Goal: Communication & Community: Answer question/provide support

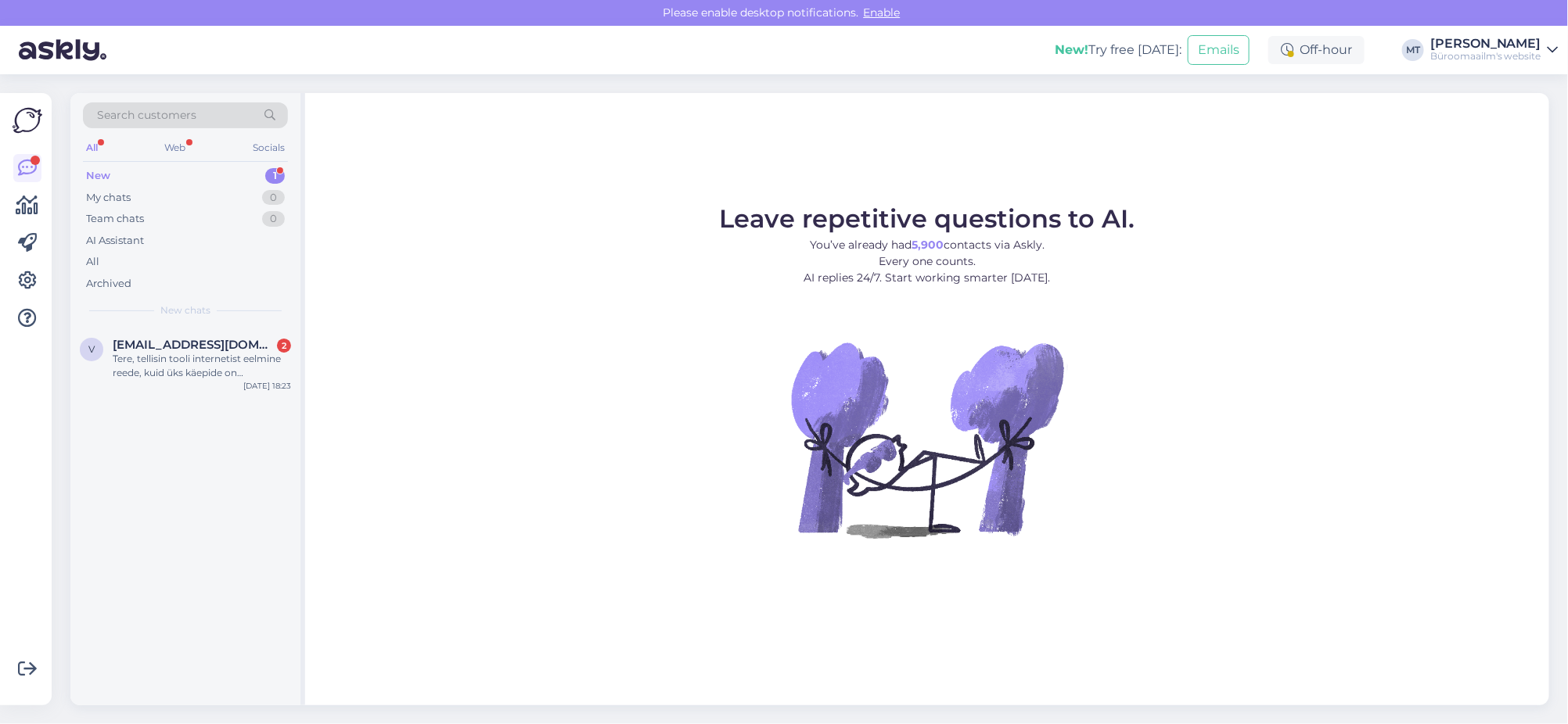
click at [97, 171] on div "New" at bounding box center [97, 176] width 24 height 15
click at [167, 359] on div "Tere, tellisin tooli internetist eelmine reede, kuid üks käepide on teistsugune…" at bounding box center [202, 366] width 179 height 28
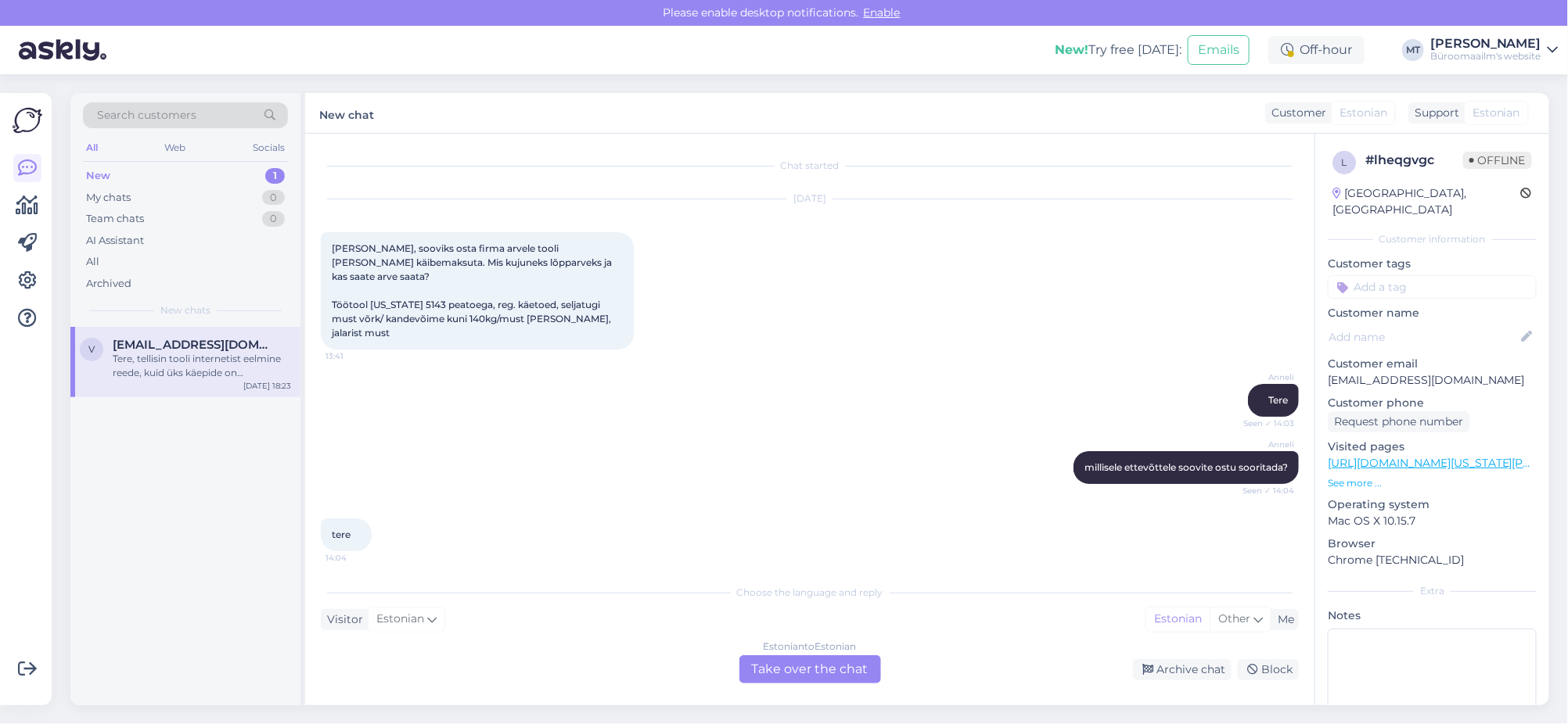
scroll to position [890, 0]
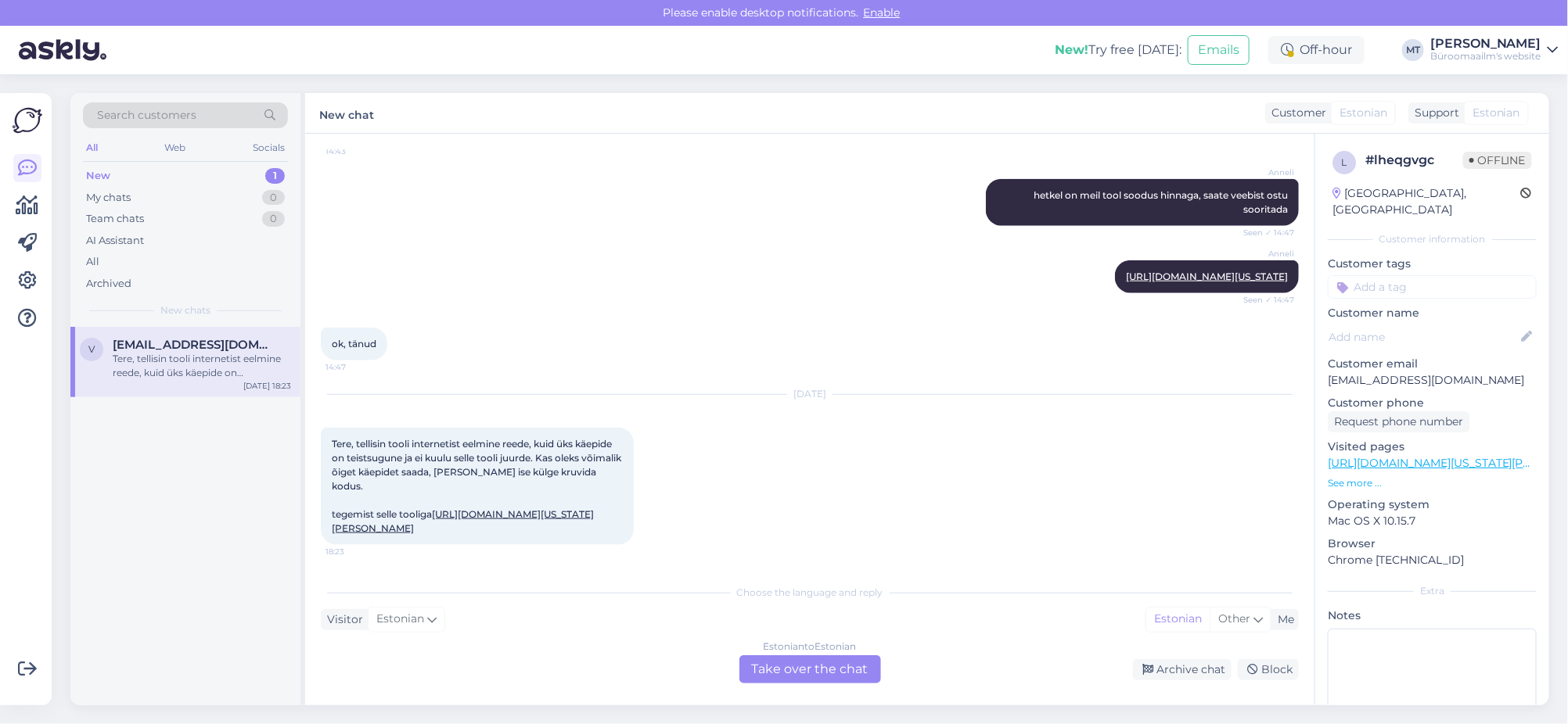
click at [502, 530] on link "[URL][DOMAIN_NAME][US_STATE][PERSON_NAME]" at bounding box center [462, 521] width 262 height 26
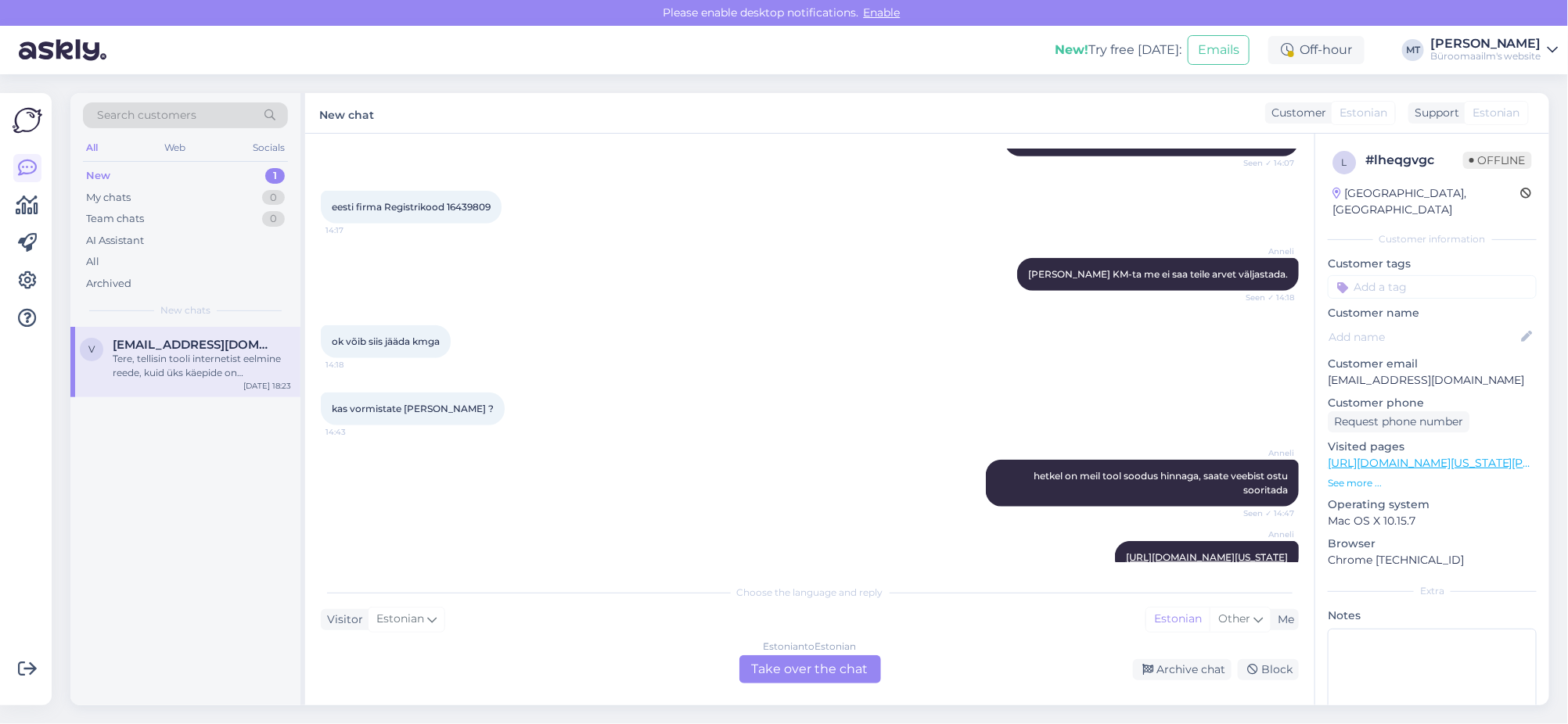
click at [477, 202] on span "eesti firma Registrikood 16439809" at bounding box center [411, 207] width 159 height 11
copy div "16439809 14:17"
click at [102, 177] on div "New" at bounding box center [97, 176] width 24 height 15
click at [154, 358] on div "Tere, tellisin tooli internetist eelmine reede, kuid üks käepide on teistsugune…" at bounding box center [202, 366] width 179 height 28
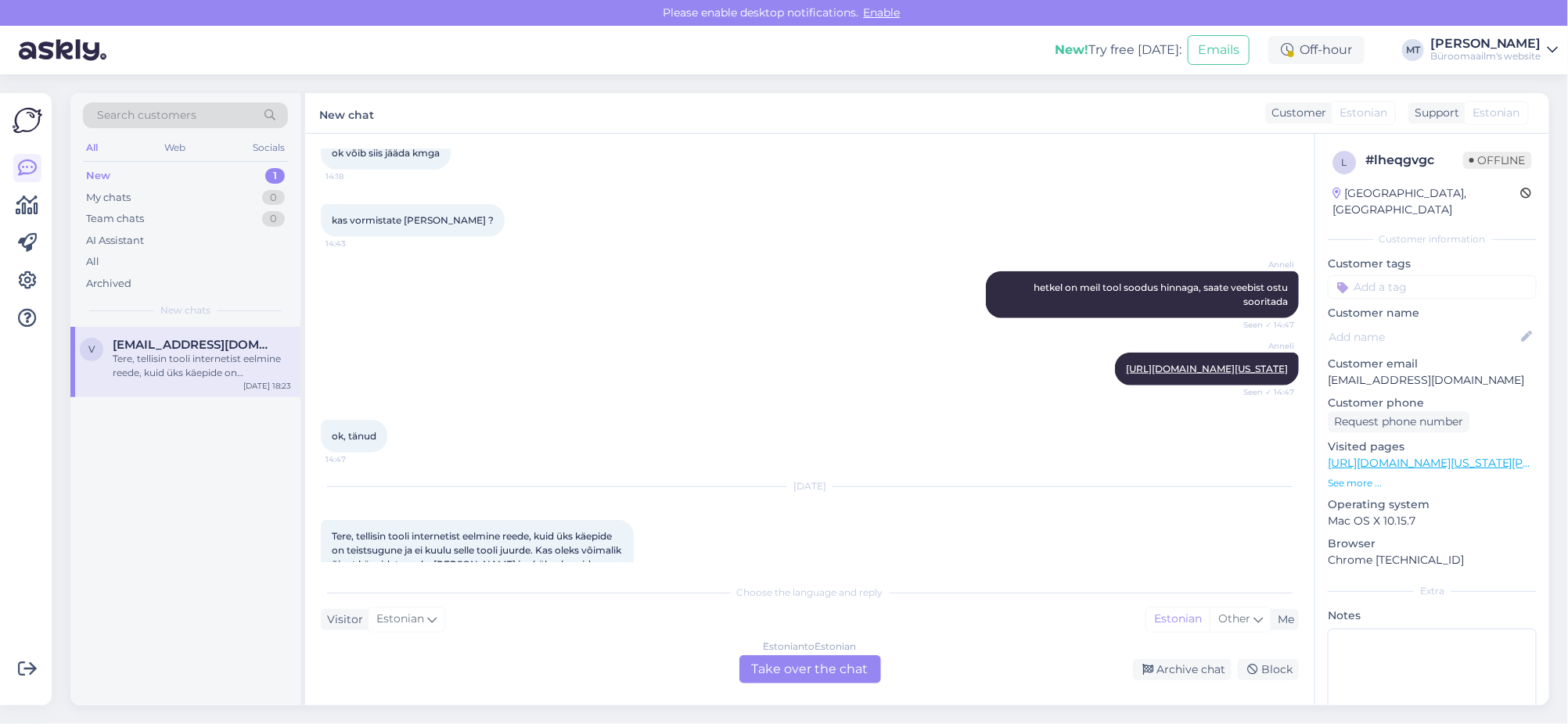
scroll to position [890, 0]
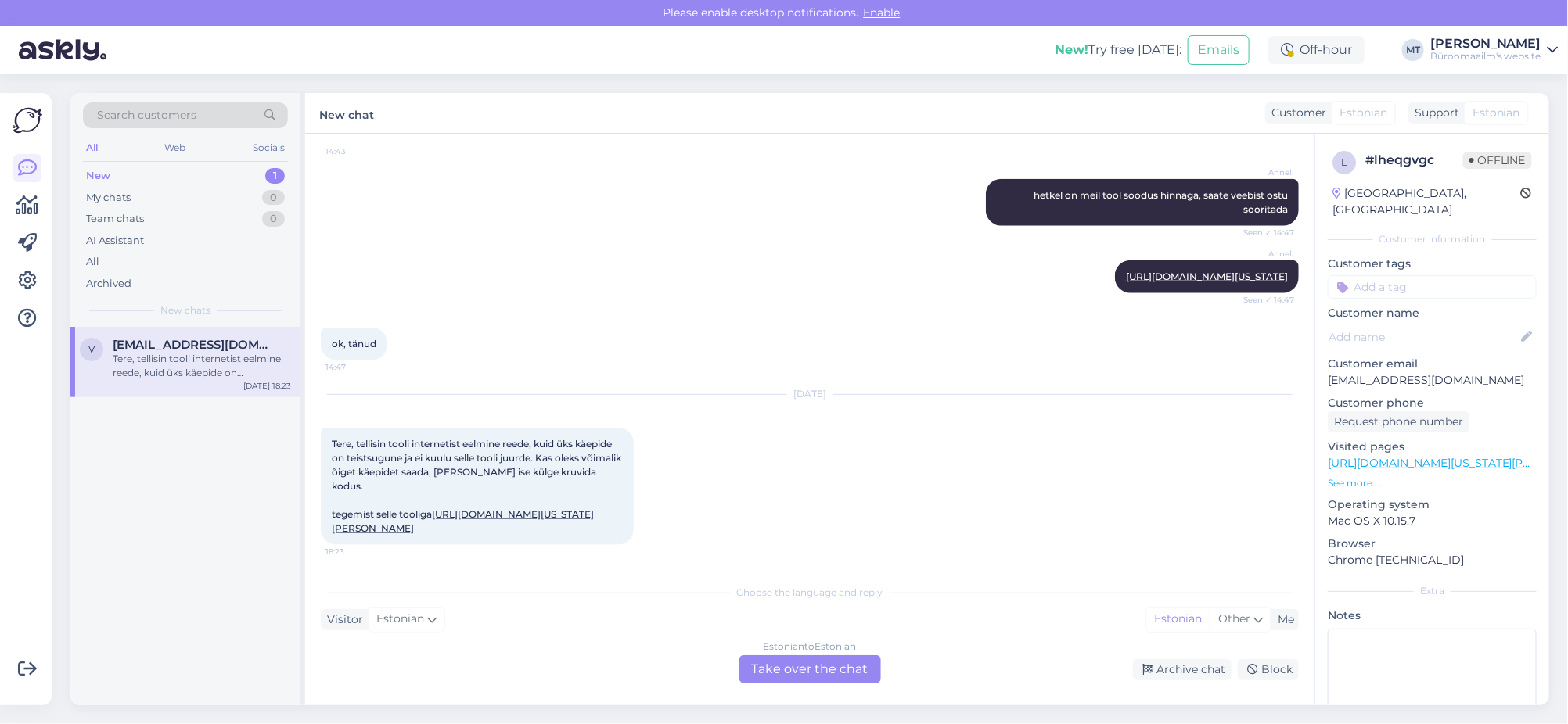
click at [798, 673] on div "Estonian to Estonian Take over the chat" at bounding box center [810, 669] width 141 height 28
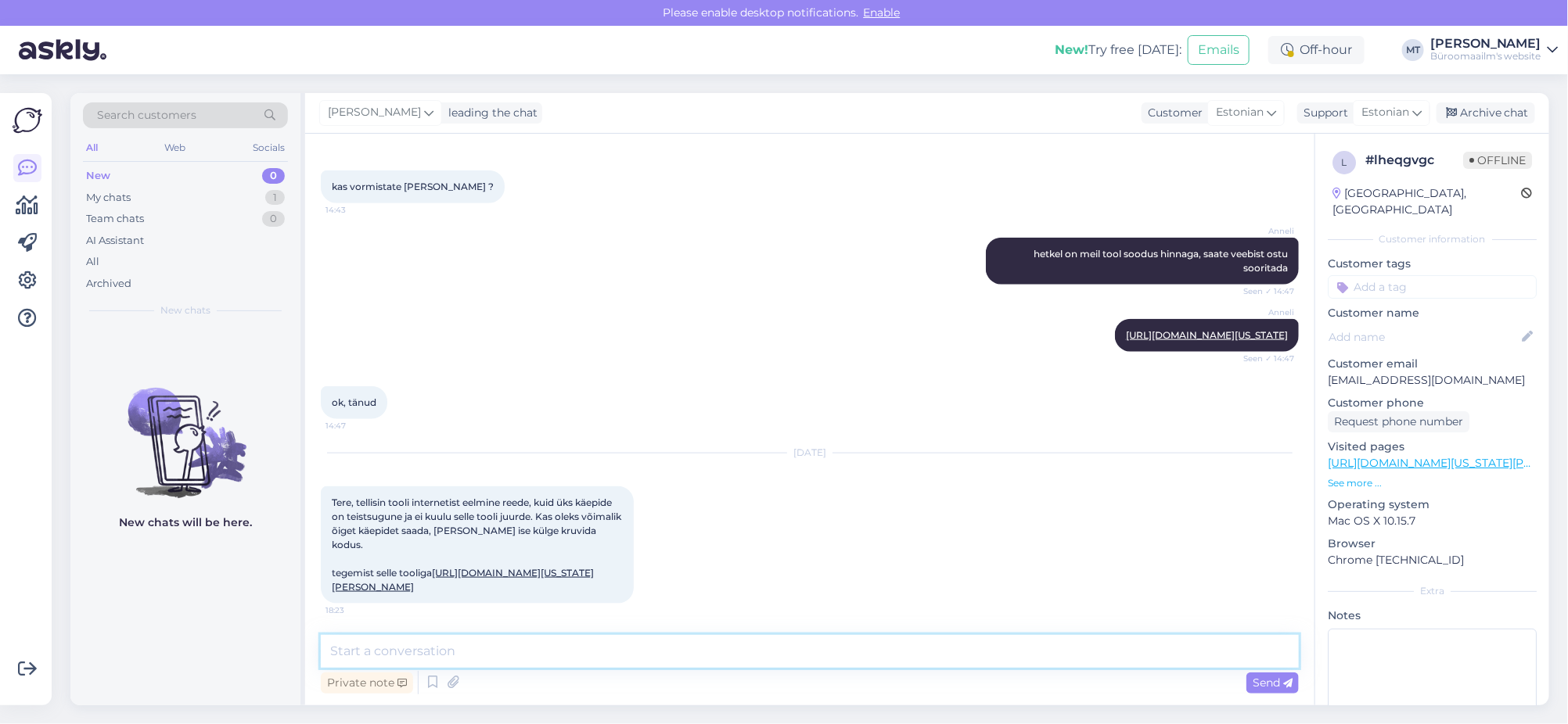
click at [452, 647] on textarea at bounding box center [810, 651] width 978 height 32
type textarea "t"
paste textarea "[EMAIL_ADDRESS][DOMAIN_NAME]"
type textarea "Tere. Aitäh kirja eest. Vastame teile meilile [EMAIL_ADDRESS][DOMAIN_NAME]"
click at [1261, 688] on span "Send" at bounding box center [1273, 683] width 40 height 14
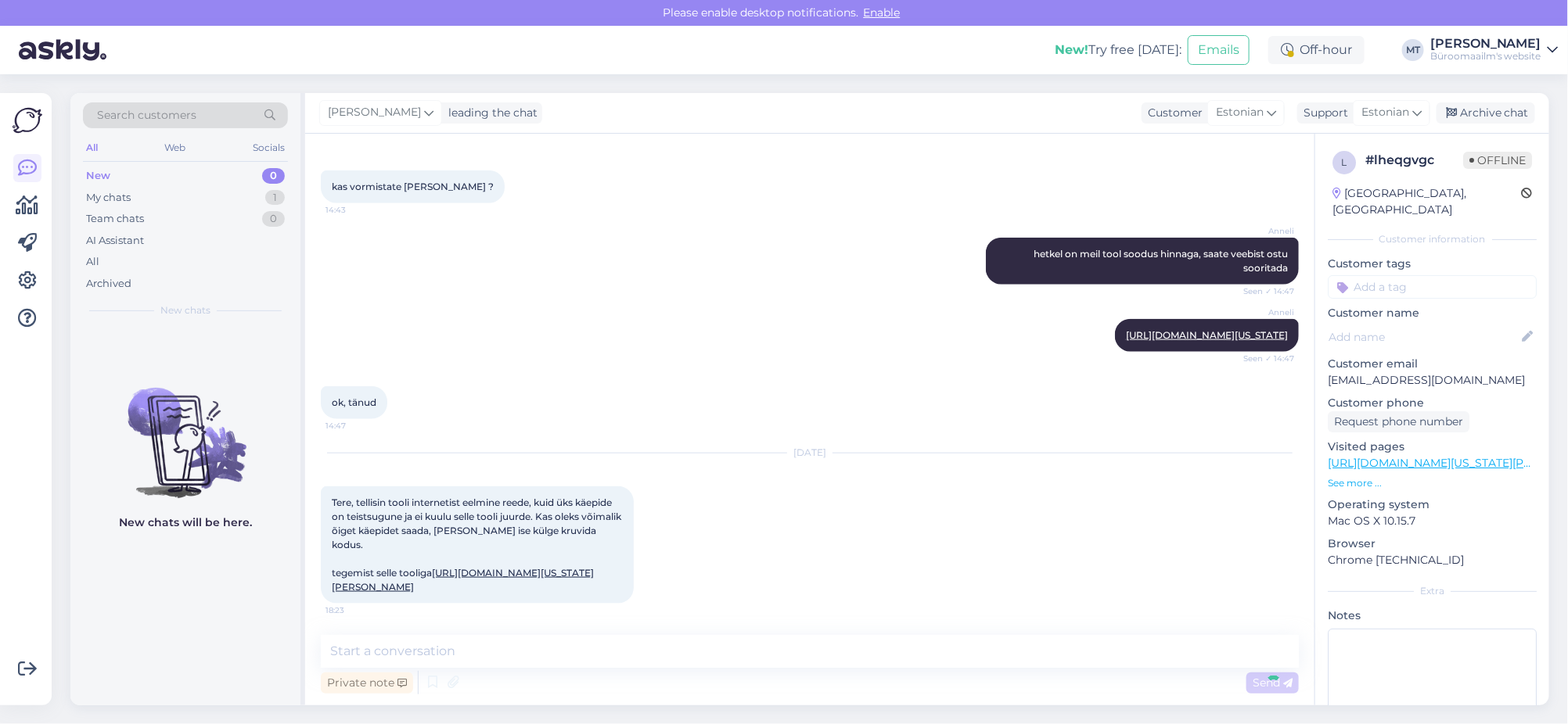
scroll to position [946, 0]
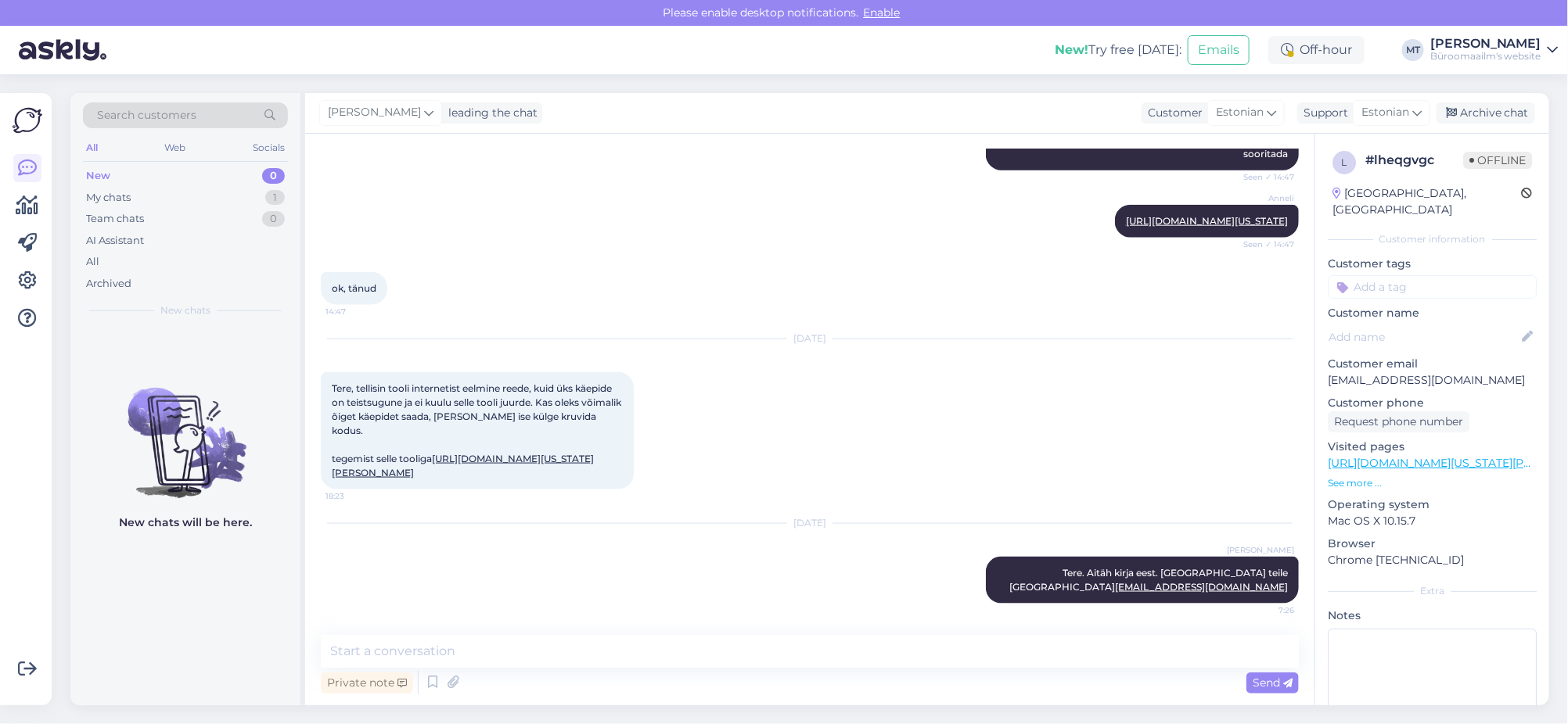
drag, startPoint x: 330, startPoint y: 356, endPoint x: 593, endPoint y: 480, distance: 290.8
click at [593, 480] on div "Tere, tellisin tooli internetist eelmine reede, kuid üks käepide on teistsugune…" at bounding box center [478, 431] width 313 height 117
copy span "Tere, tellisin tooli internetist eelmine reede, kuid üks käepide on teistsugune…"
click at [1504, 119] on div "Archive chat" at bounding box center [1486, 113] width 98 height 21
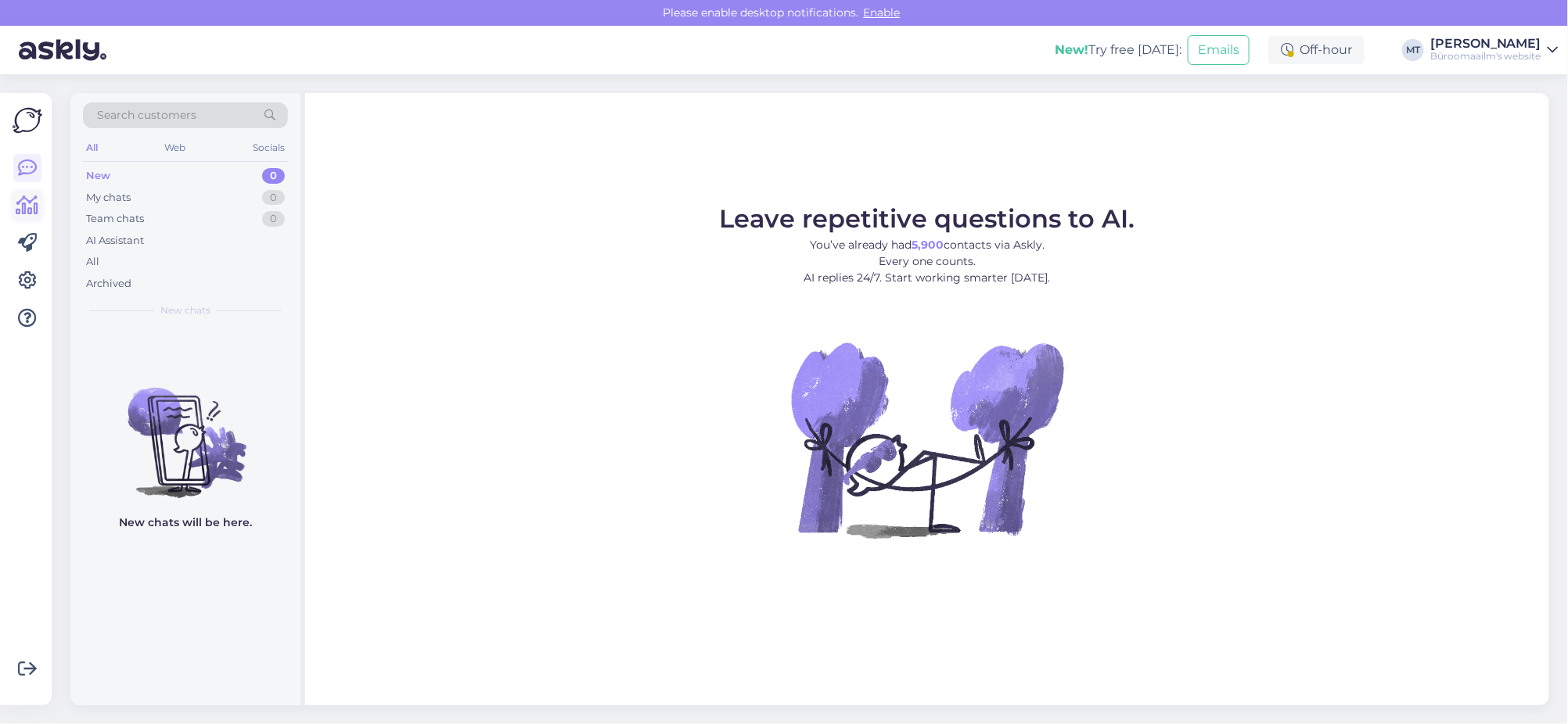
click at [34, 204] on icon at bounding box center [28, 206] width 23 height 19
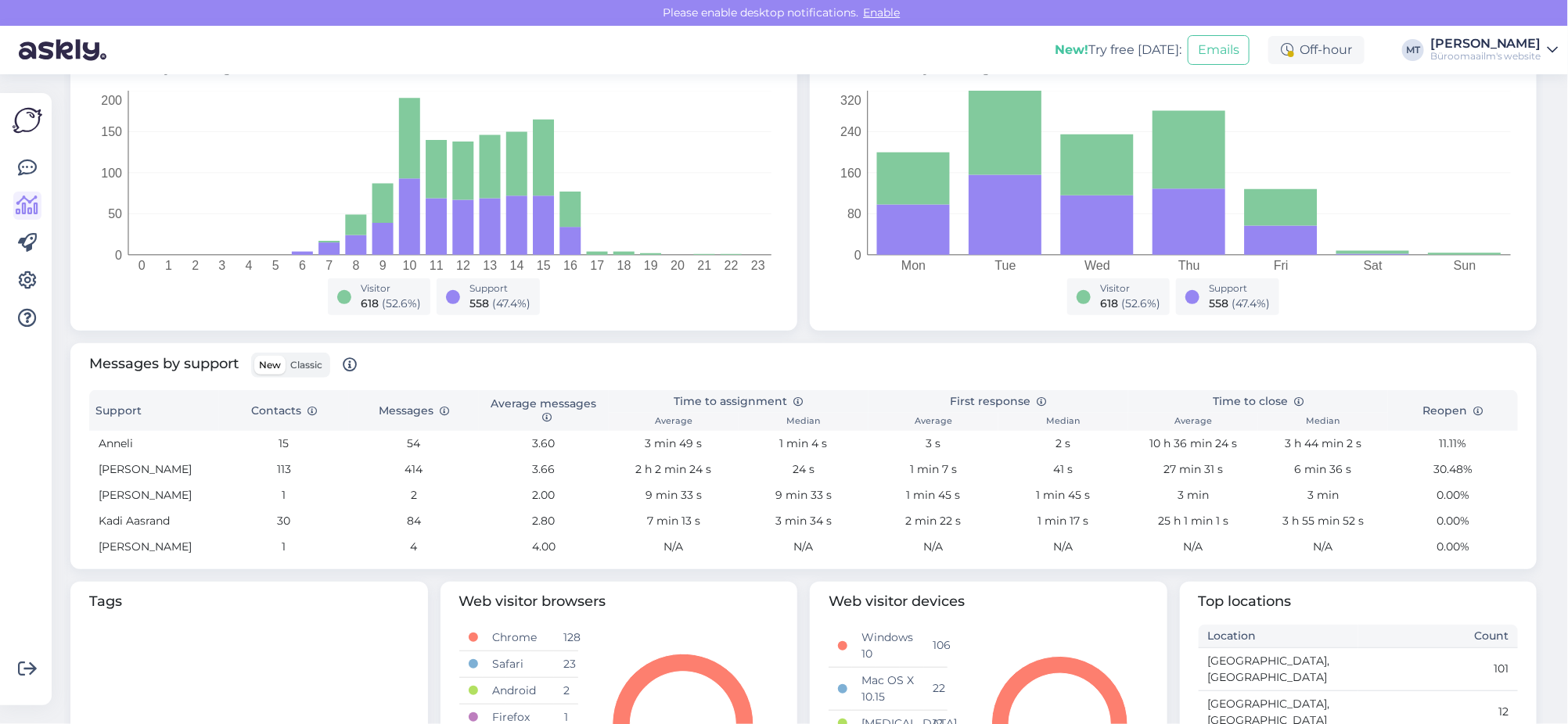
scroll to position [292, 0]
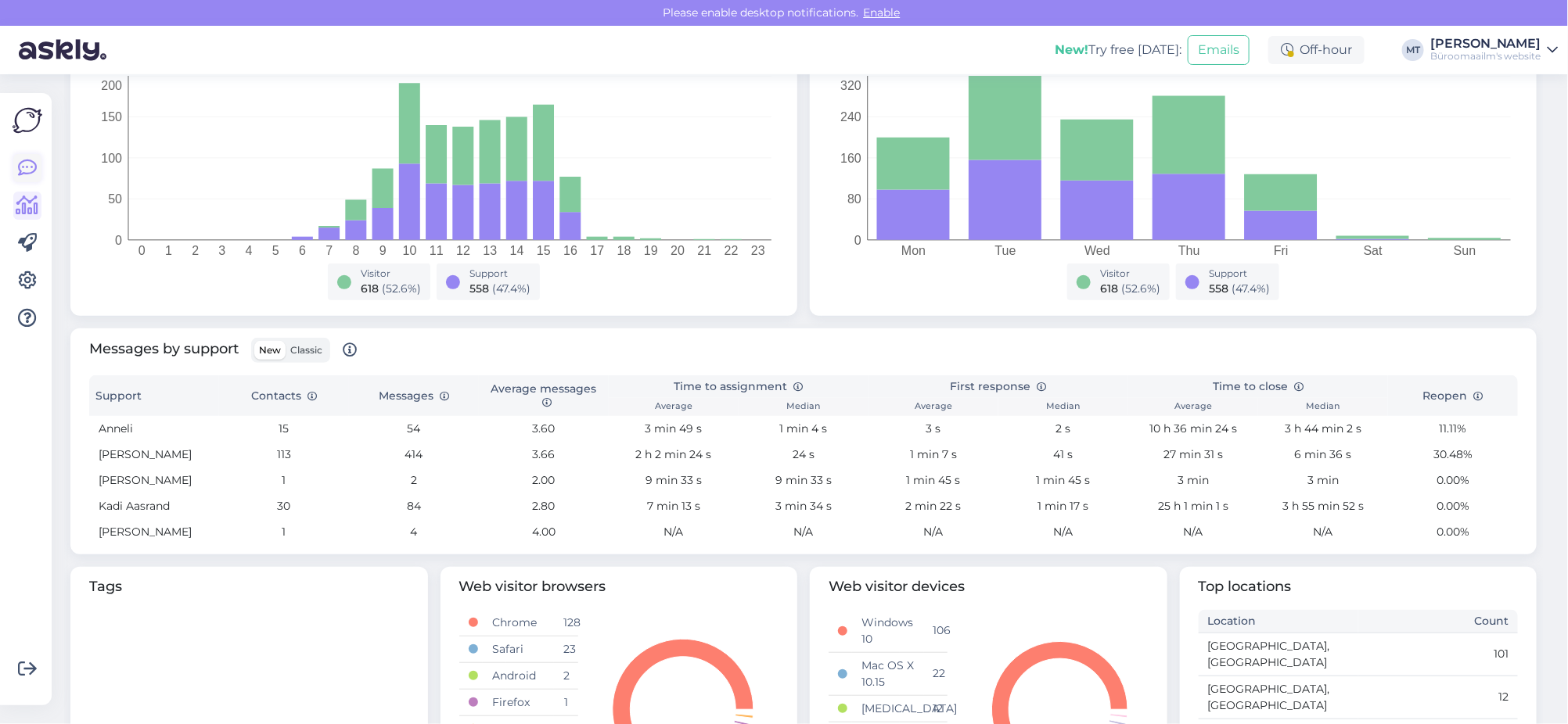
click at [28, 165] on icon at bounding box center [28, 168] width 19 height 19
